Goal: Information Seeking & Learning: Learn about a topic

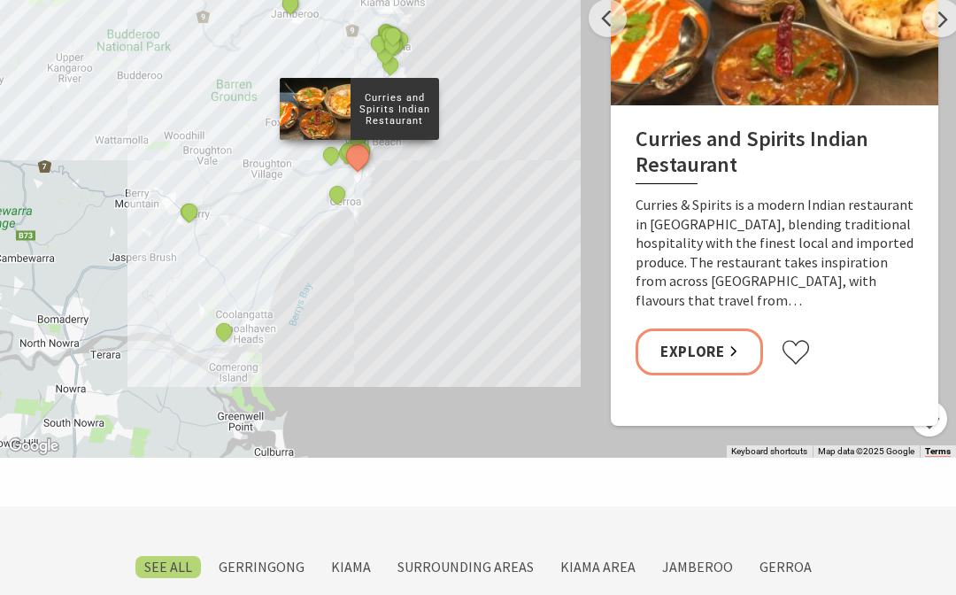
scroll to position [1110, 0]
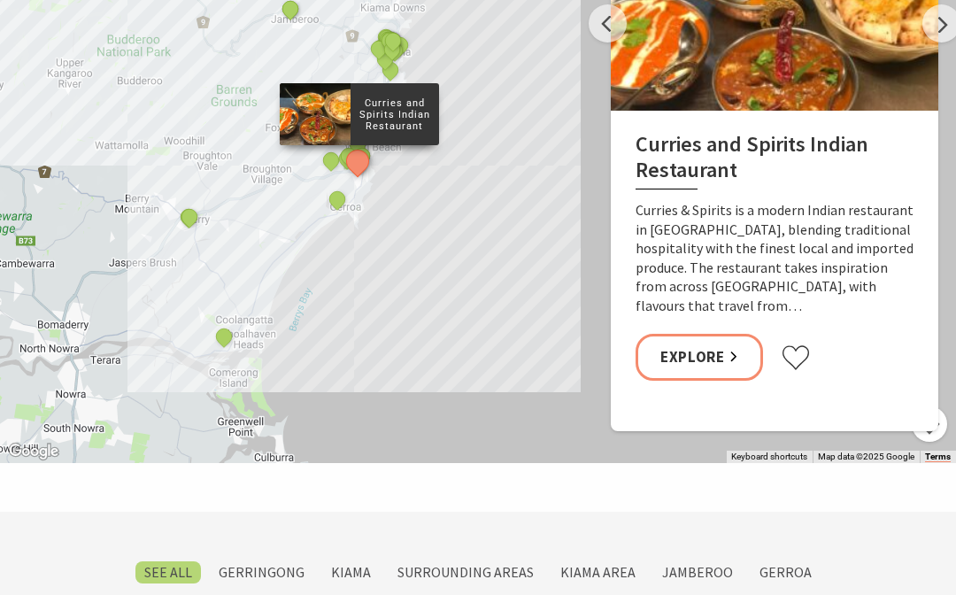
click at [361, 561] on label "Kiama" at bounding box center [351, 572] width 58 height 22
click at [0, 0] on input "Kiama" at bounding box center [0, 0] width 0 height 0
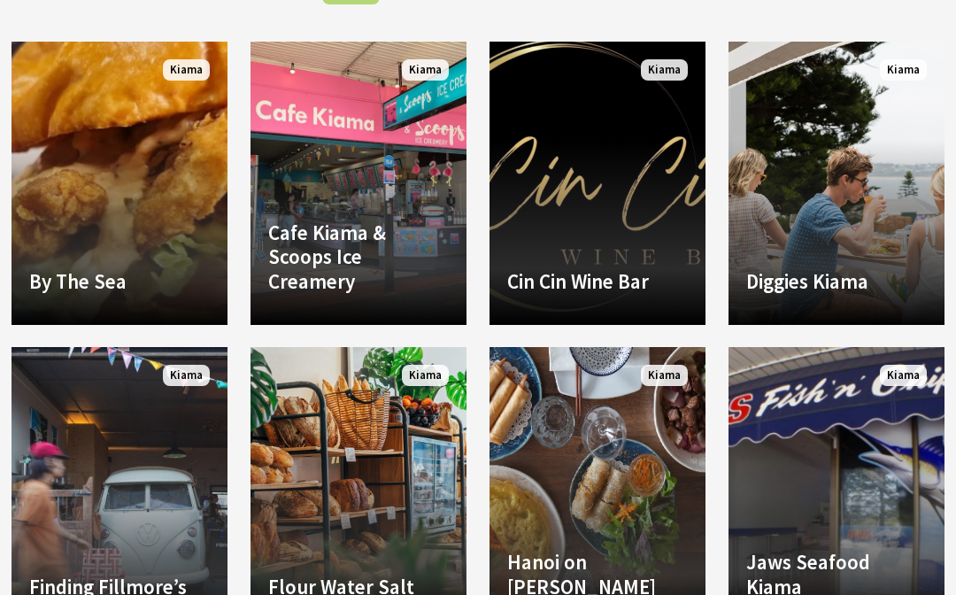
scroll to position [1051, 0]
click at [855, 180] on link "Another Image Used Diggies Kiama Coastal views and a sea breeze mix with great …" at bounding box center [836, 183] width 216 height 283
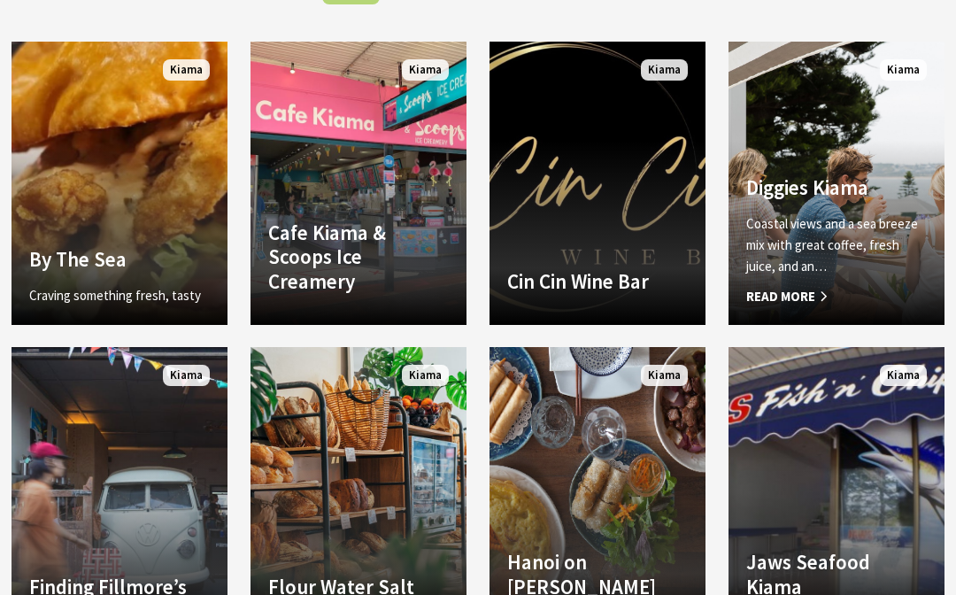
click at [129, 127] on link "By The Sea Craving something fresh, tasty and satisfying? By the Sea Takeaway o…" at bounding box center [120, 183] width 216 height 283
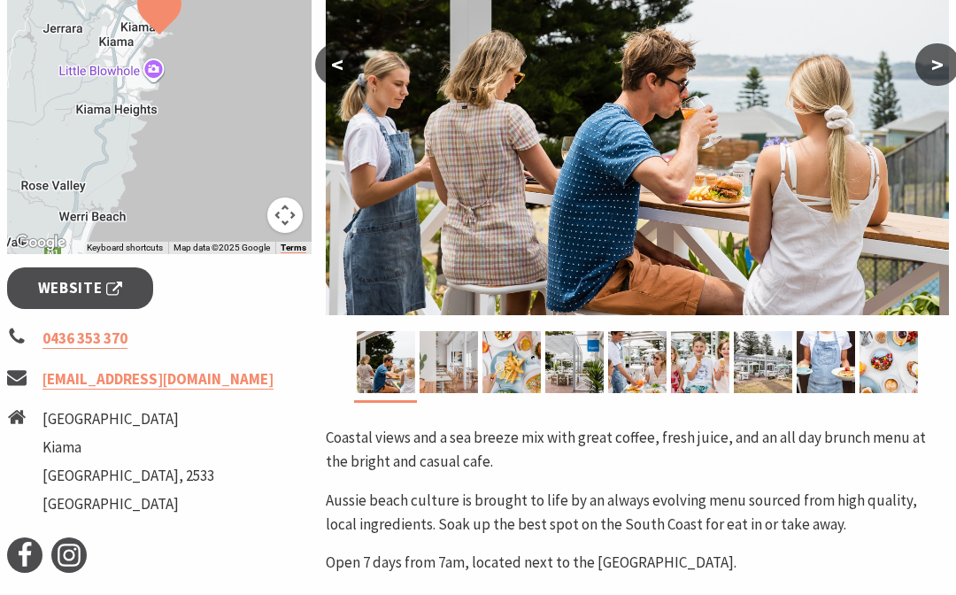
scroll to position [463, 0]
click at [952, 73] on button ">" at bounding box center [937, 65] width 44 height 42
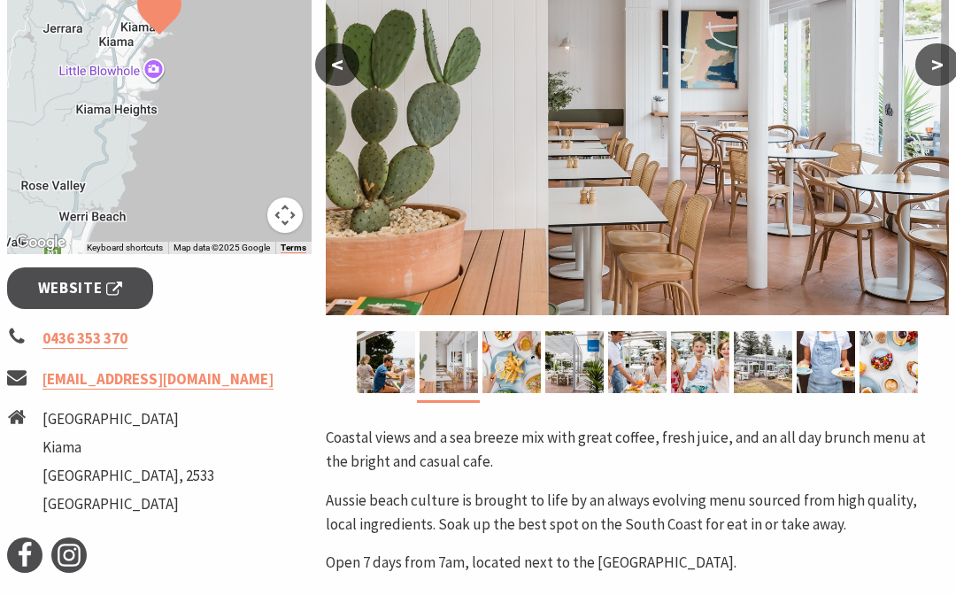
click at [952, 67] on button ">" at bounding box center [937, 64] width 44 height 42
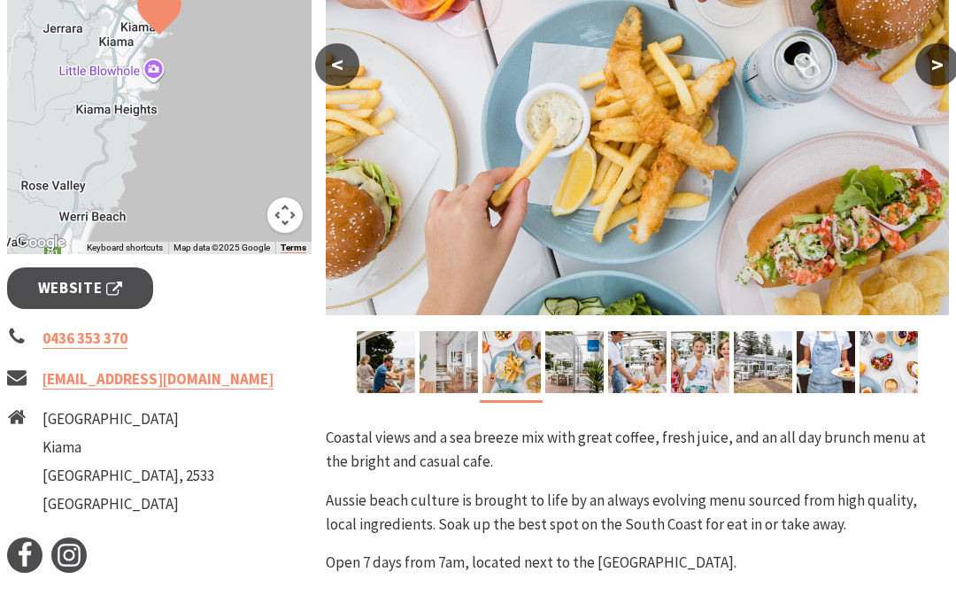
click at [940, 74] on button ">" at bounding box center [937, 64] width 44 height 42
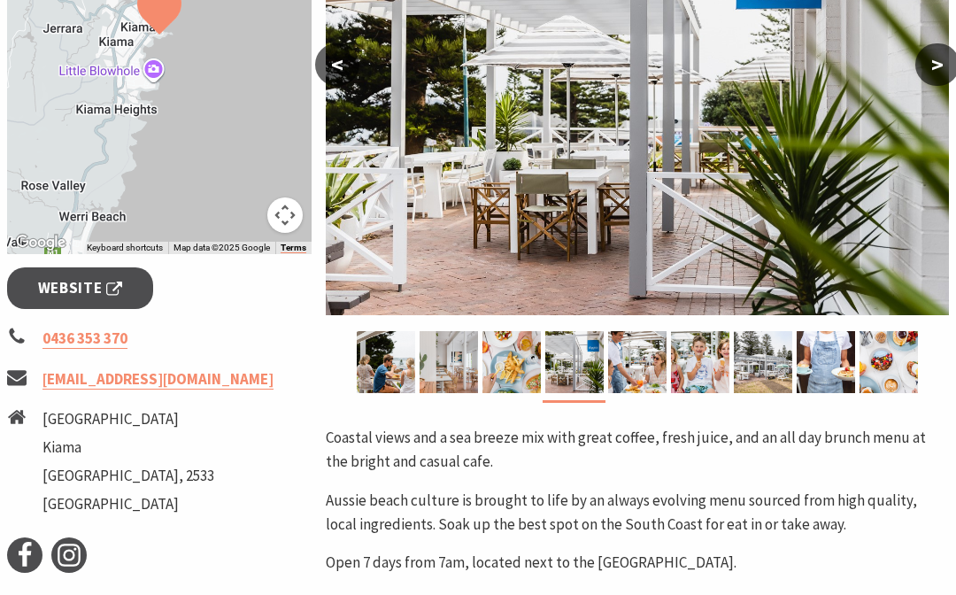
click at [944, 68] on button ">" at bounding box center [937, 64] width 44 height 42
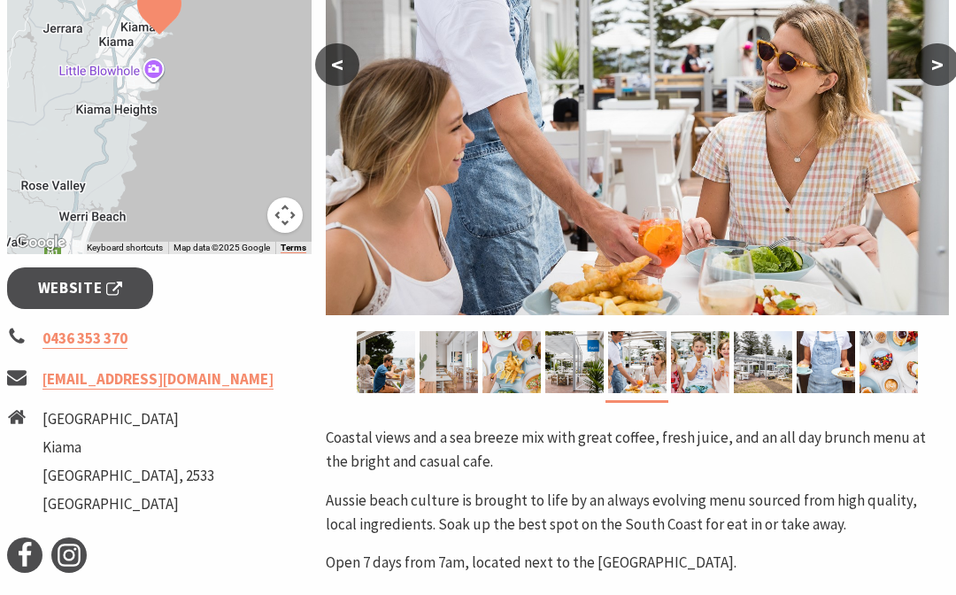
click at [942, 73] on button ">" at bounding box center [937, 64] width 44 height 42
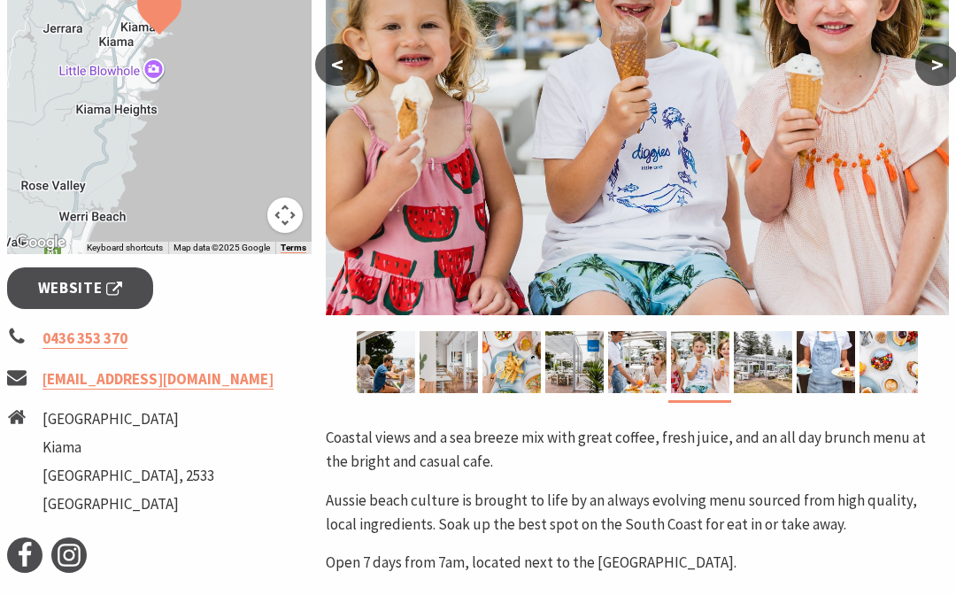
click at [952, 78] on button ">" at bounding box center [937, 64] width 44 height 42
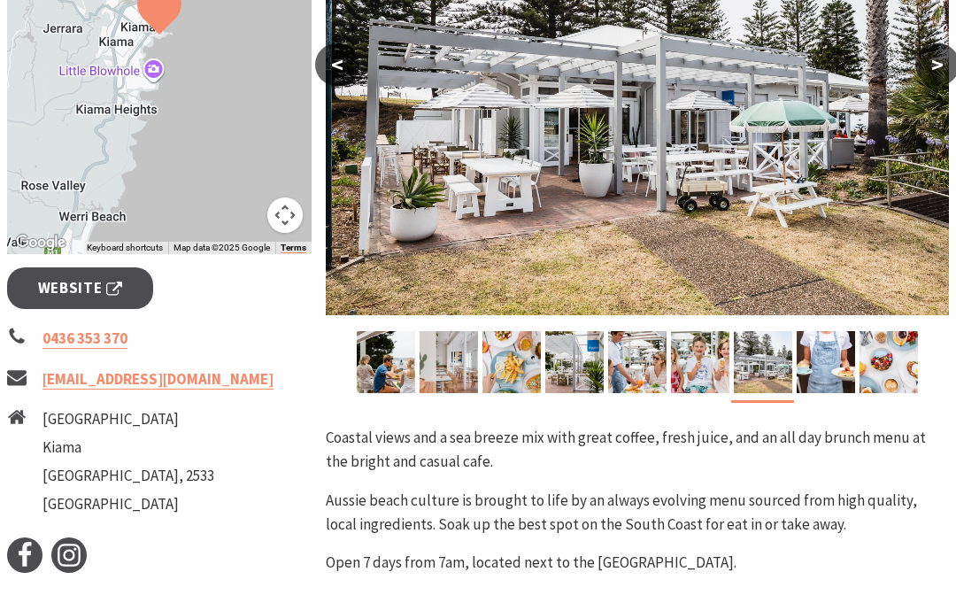
click at [952, 65] on button ">" at bounding box center [937, 64] width 44 height 42
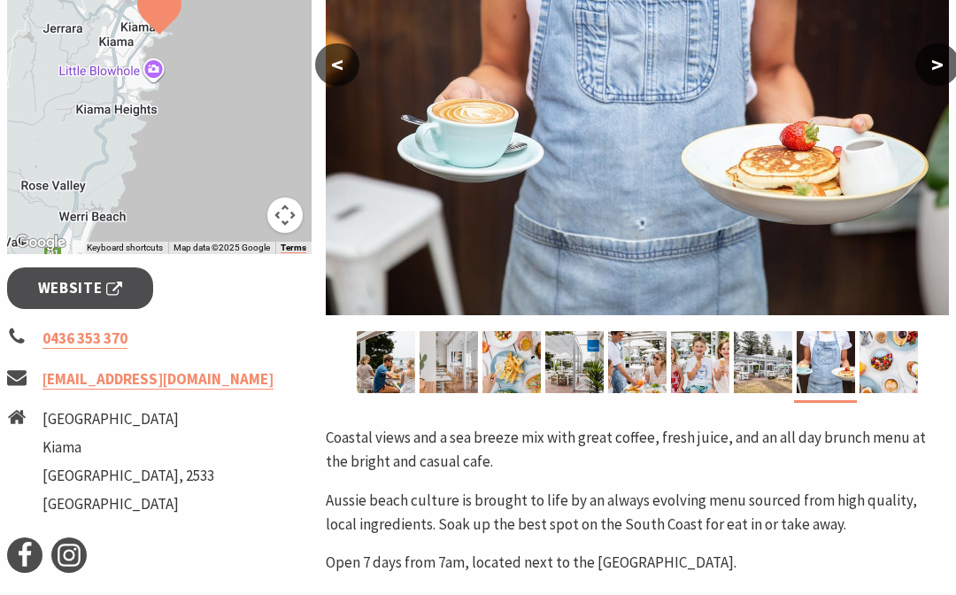
click at [950, 74] on button ">" at bounding box center [937, 64] width 44 height 42
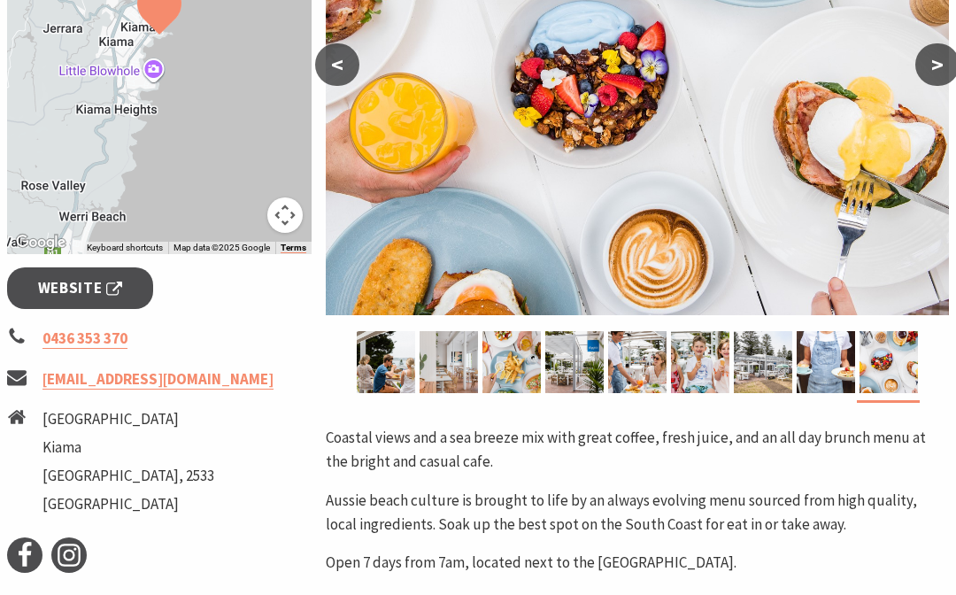
click at [944, 81] on button ">" at bounding box center [937, 64] width 44 height 42
click at [945, 69] on button ">" at bounding box center [937, 64] width 44 height 42
click at [942, 81] on button ">" at bounding box center [937, 64] width 44 height 42
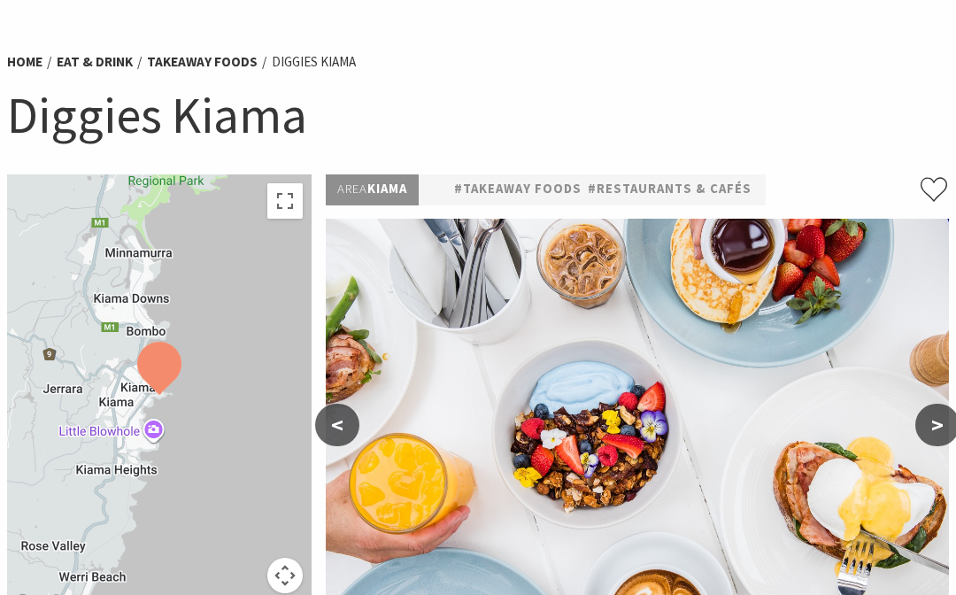
scroll to position [101, 0]
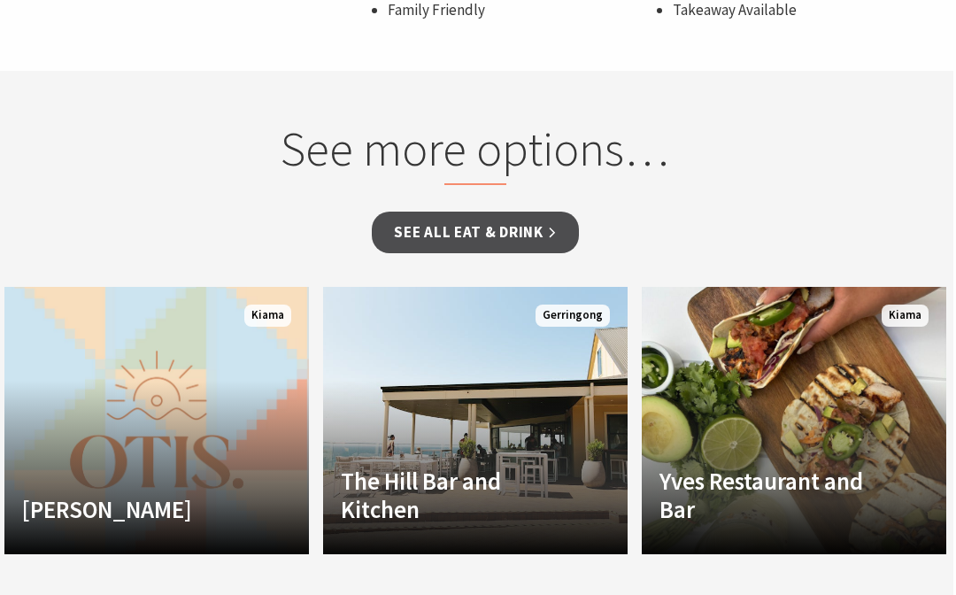
scroll to position [1351, 4]
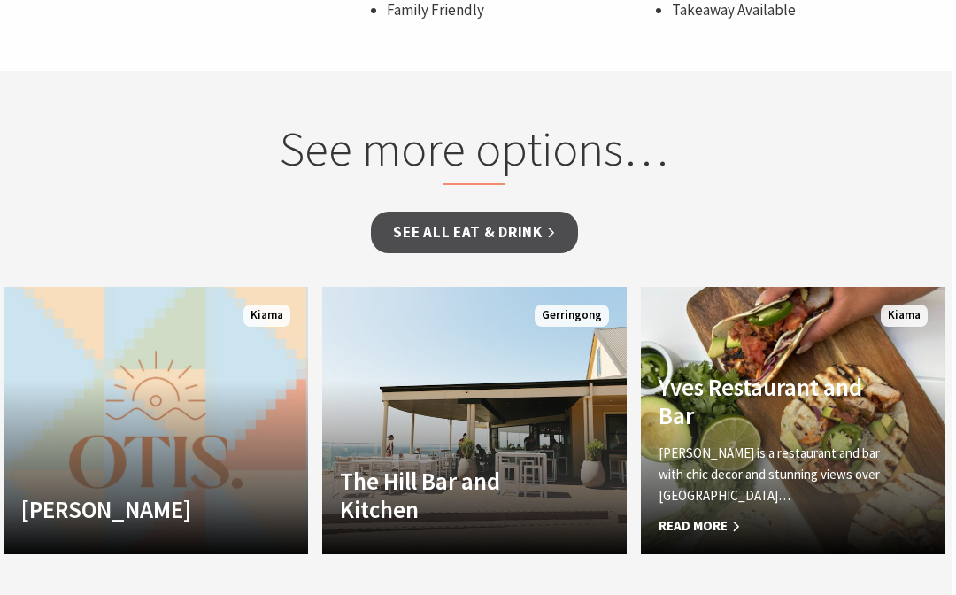
click at [808, 456] on div "Yves Restaurant and Bar Yves is a restaurant and bar with chic decor and stunni…" at bounding box center [770, 455] width 258 height 165
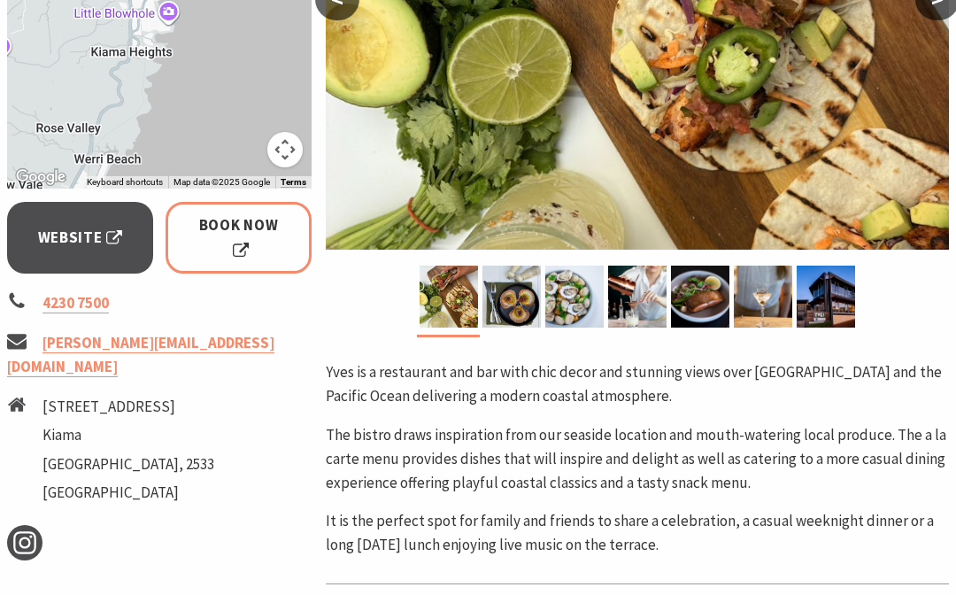
scroll to position [509, 0]
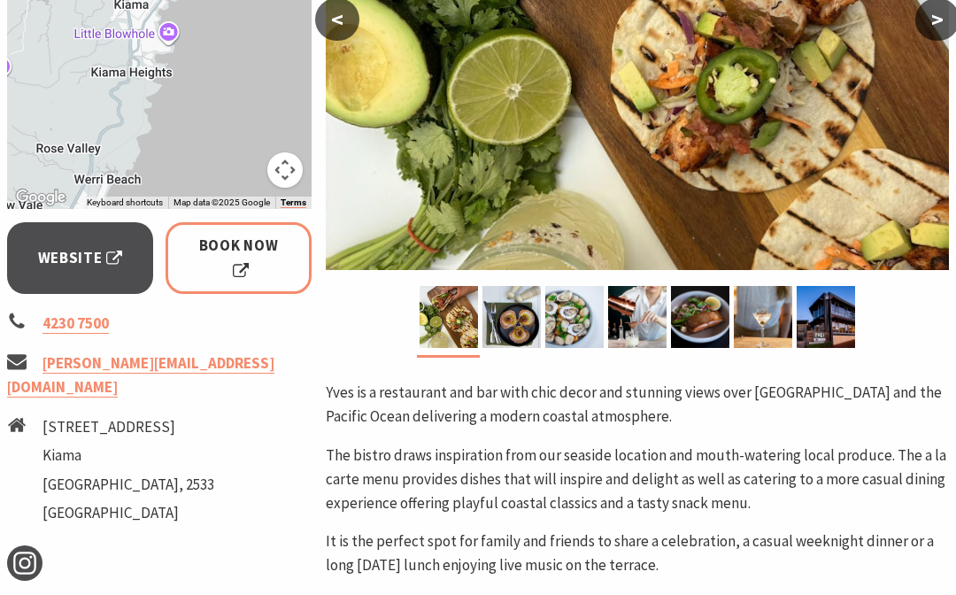
click at [831, 304] on img at bounding box center [825, 317] width 58 height 62
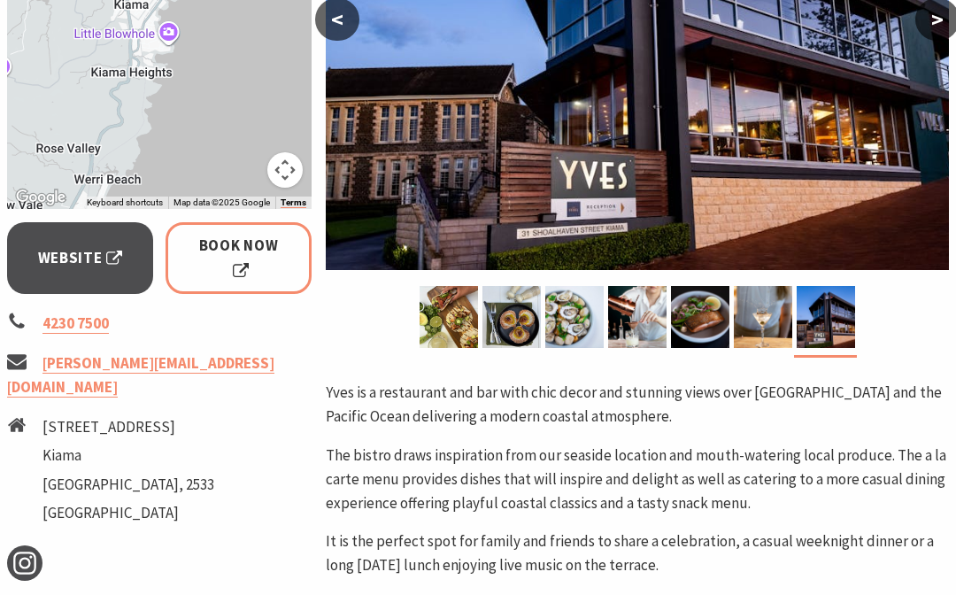
scroll to position [497, 0]
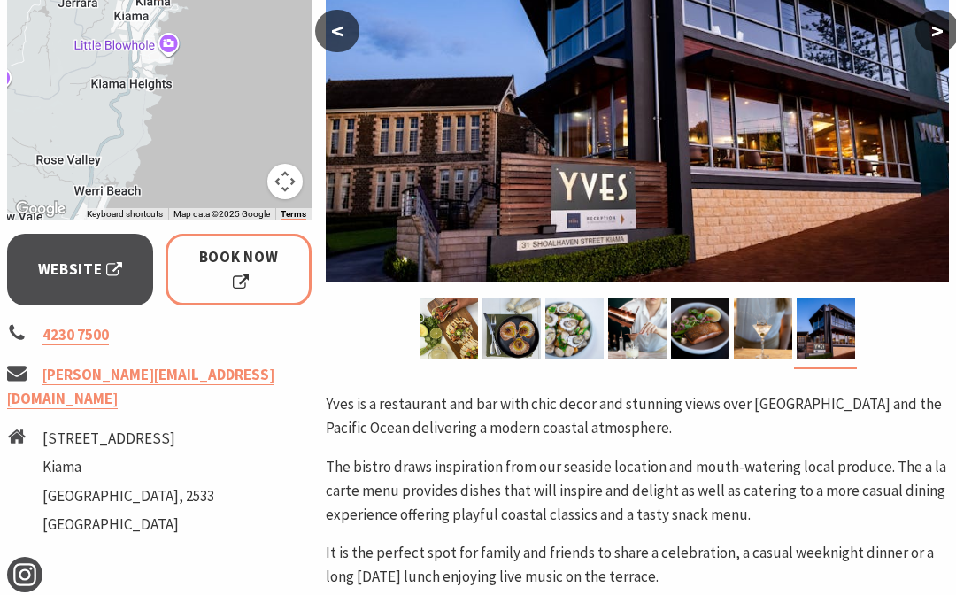
click at [88, 260] on span "Website" at bounding box center [80, 270] width 85 height 24
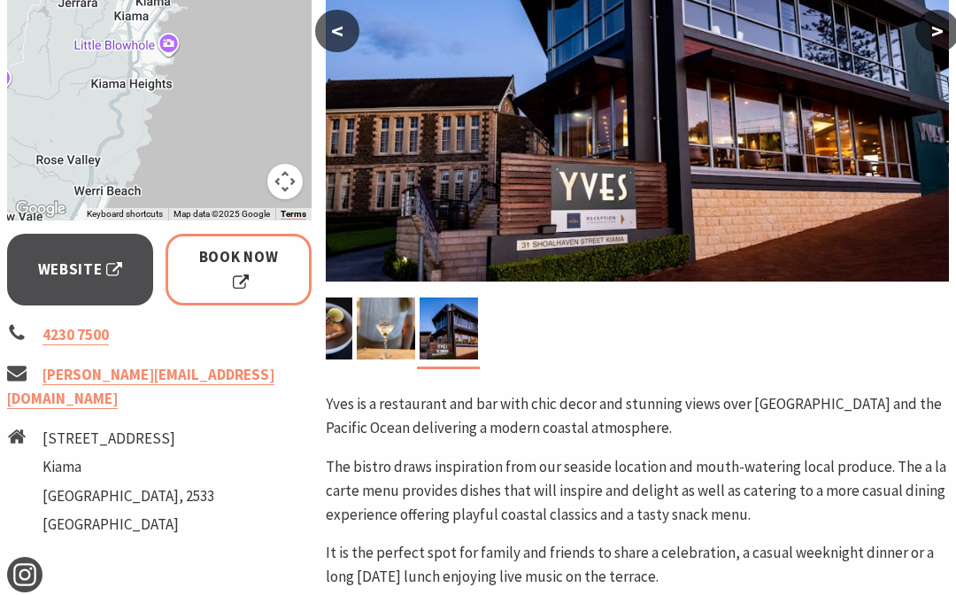
scroll to position [574, 0]
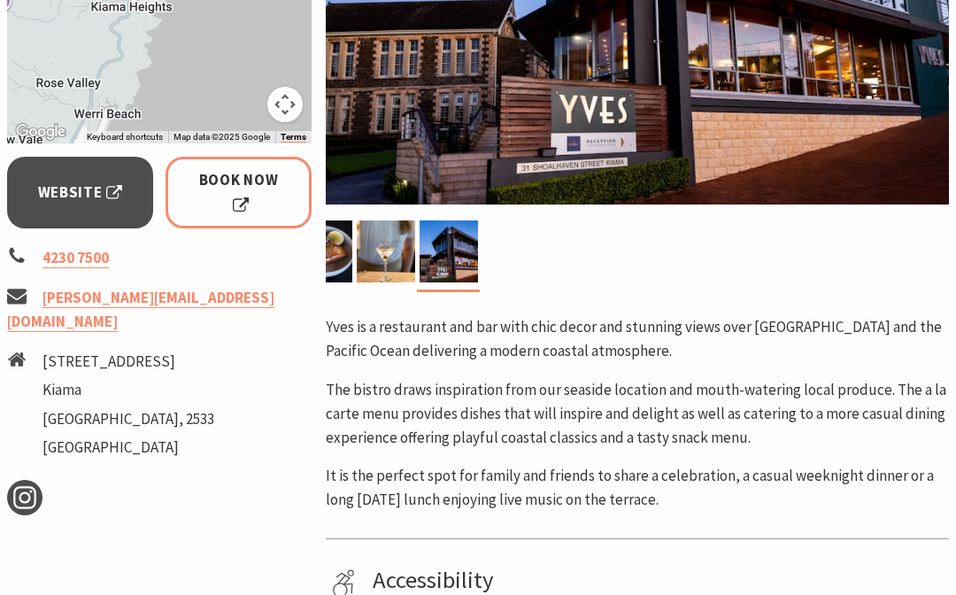
click at [117, 200] on span "Website" at bounding box center [80, 193] width 85 height 24
